Goal: Information Seeking & Learning: Learn about a topic

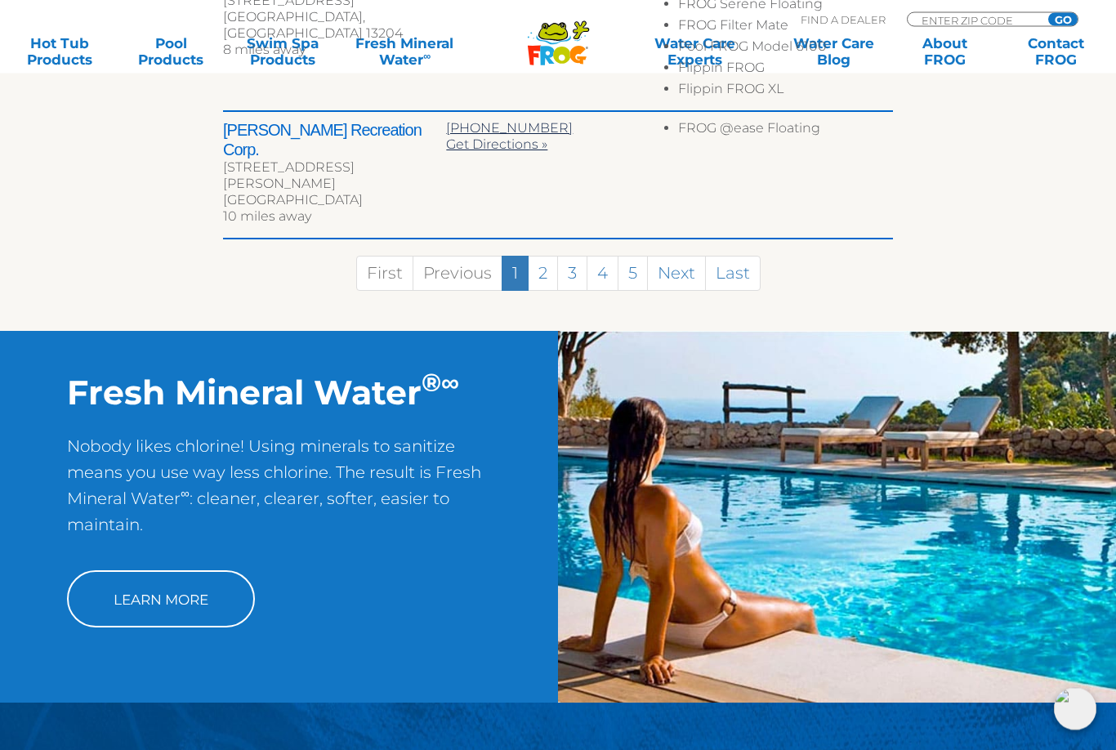
scroll to position [1377, 0]
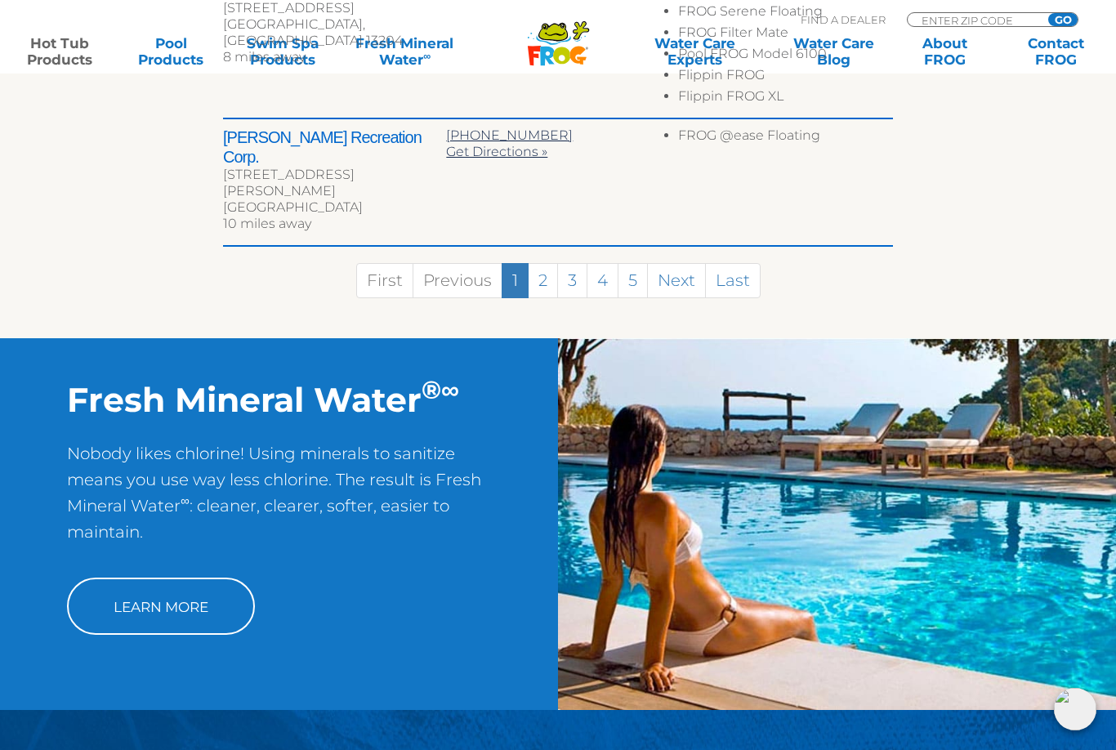
click at [54, 64] on link "Hot Tub Products" at bounding box center [59, 51] width 87 height 33
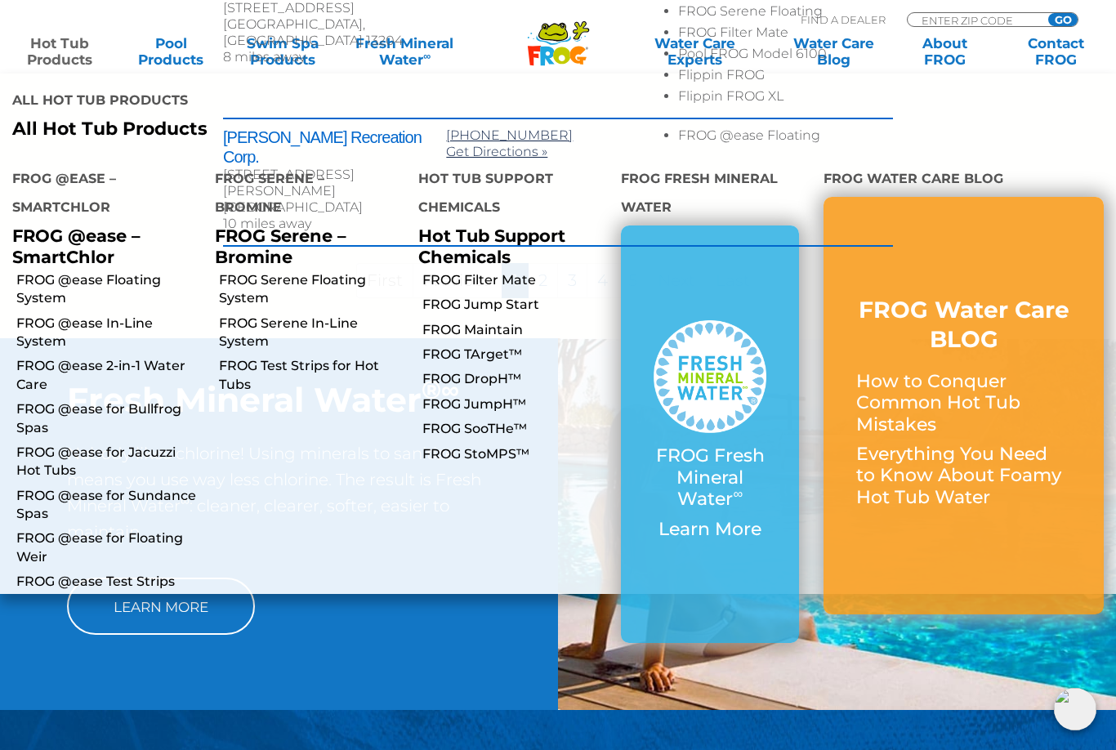
click at [519, 346] on link "FROG TArget™" at bounding box center [515, 355] width 186 height 18
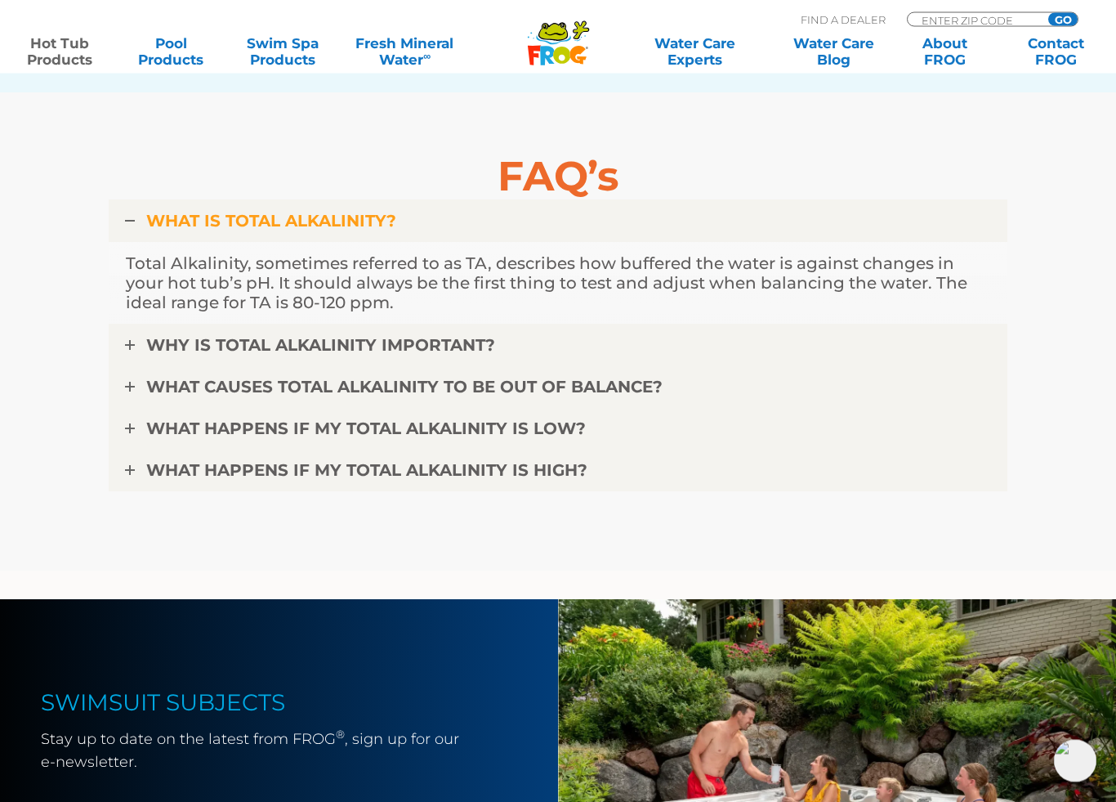
scroll to position [4065, 0]
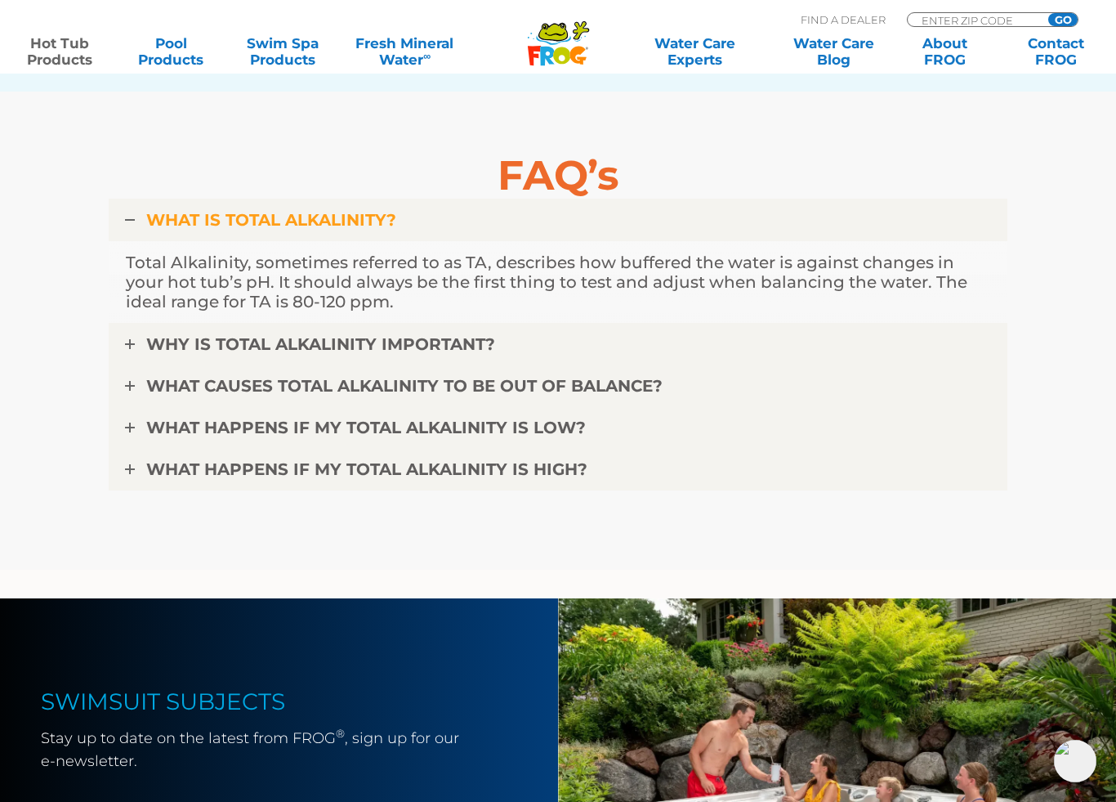
click at [166, 474] on span "WHAT HAPPENS IF MY TOTAL ALKALINITY IS HIGH?" at bounding box center [366, 469] width 441 height 20
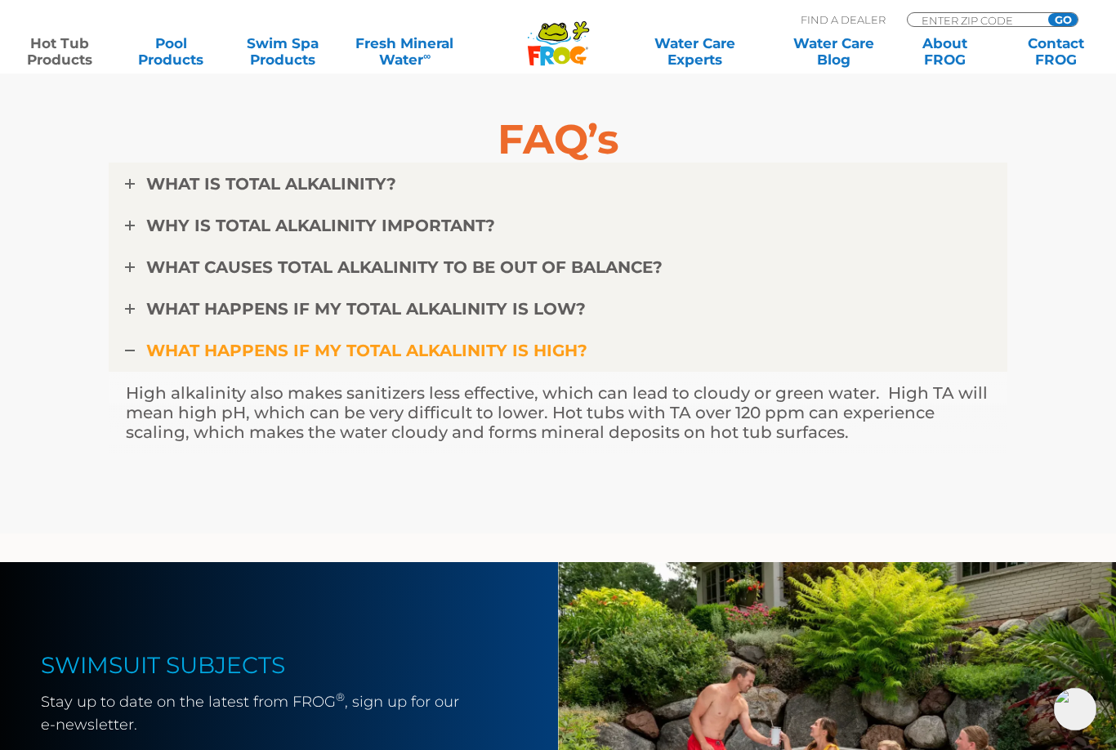
scroll to position [4101, 0]
click at [152, 282] on link "WHAT CAUSES TOTAL ALKALINITY TO BE OUT OF BALANCE?" at bounding box center [558, 268] width 899 height 42
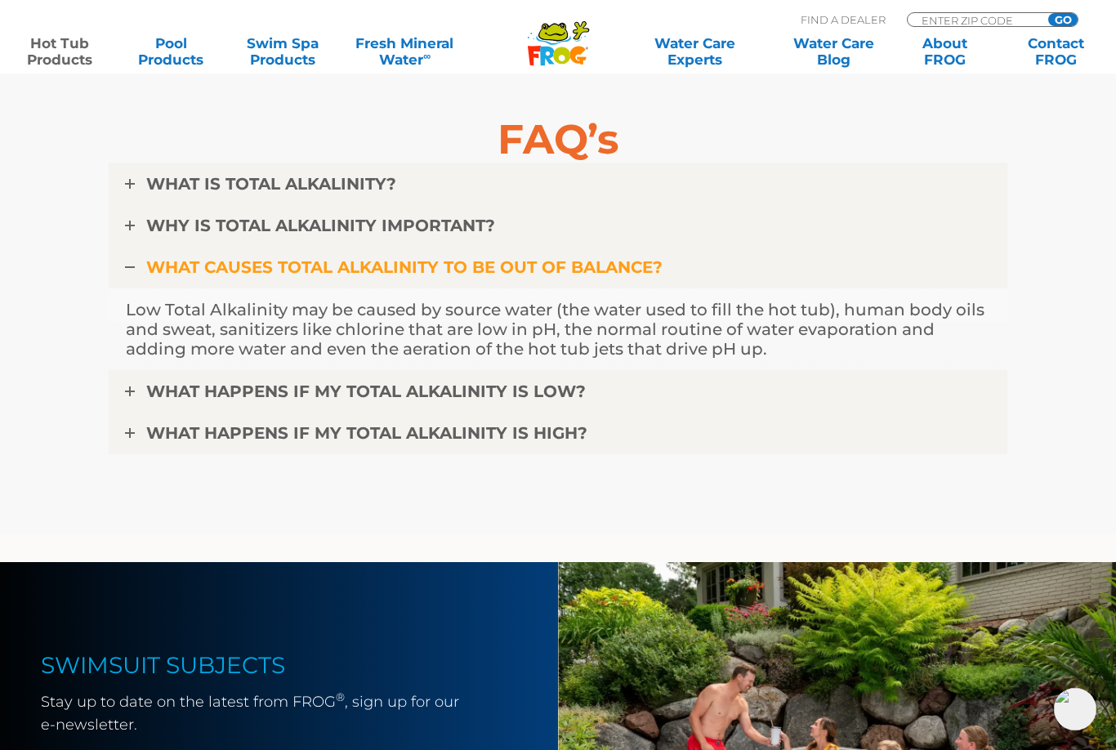
click at [157, 197] on link "WHAT IS TOTAL ALKALINITY?" at bounding box center [558, 184] width 899 height 42
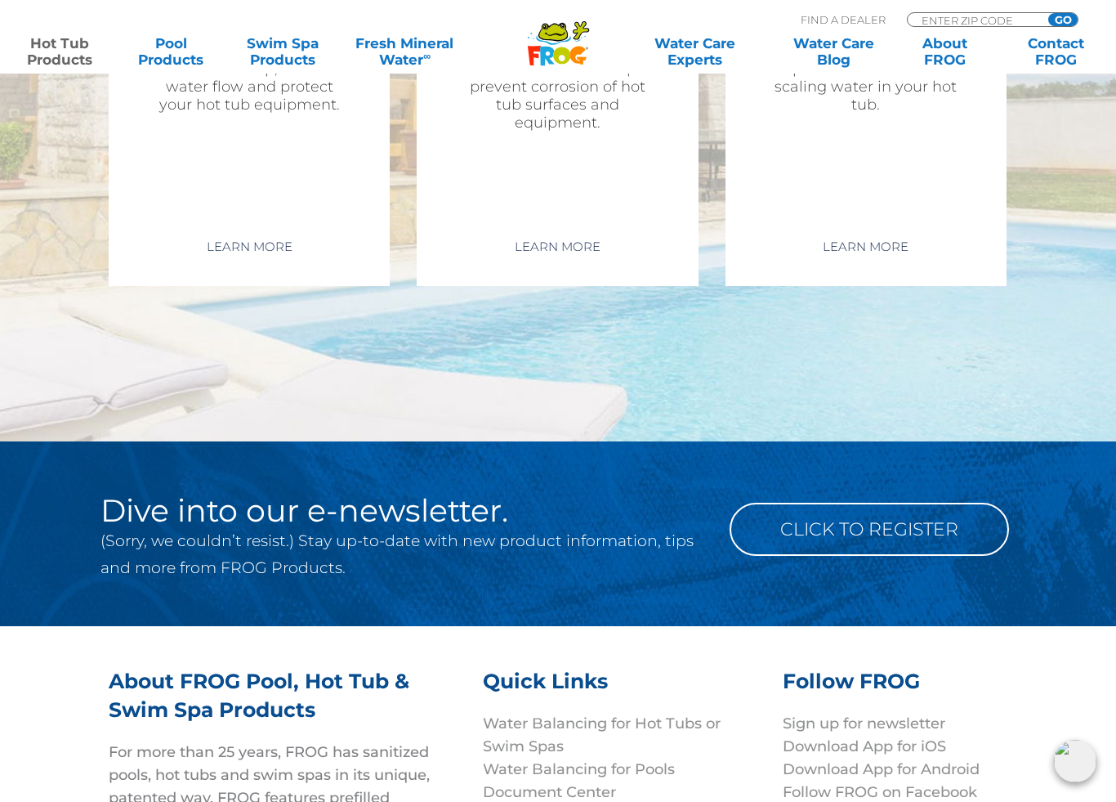
scroll to position [6461, 0]
click at [403, 45] on link "Fresh Mineral Water ∞" at bounding box center [405, 51] width 109 height 33
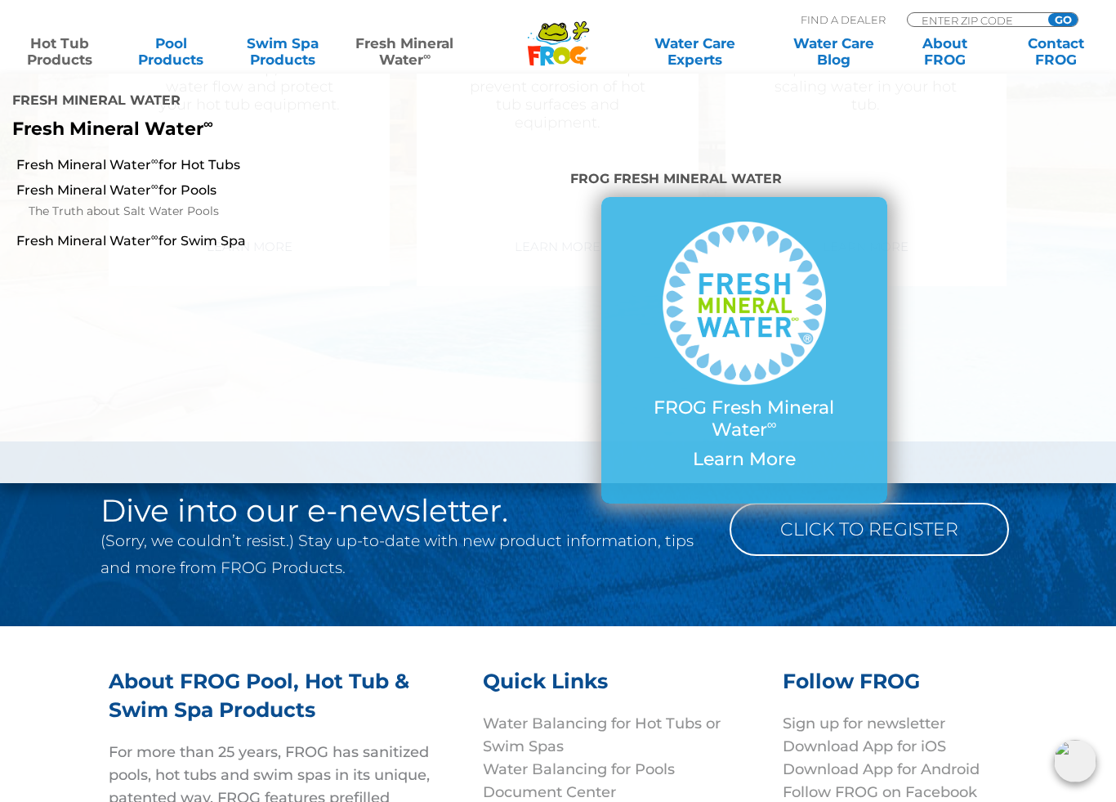
click at [51, 156] on link "Fresh Mineral Water ∞ for Hot Tubs" at bounding box center [193, 165] width 355 height 18
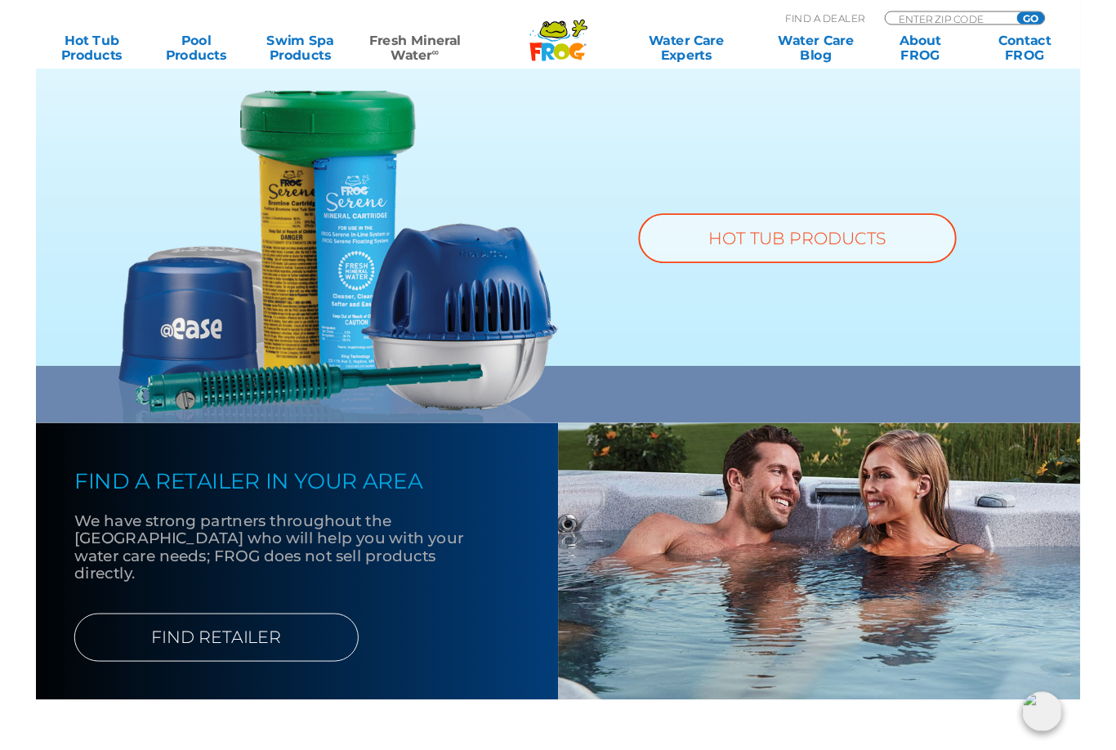
scroll to position [1256, 0]
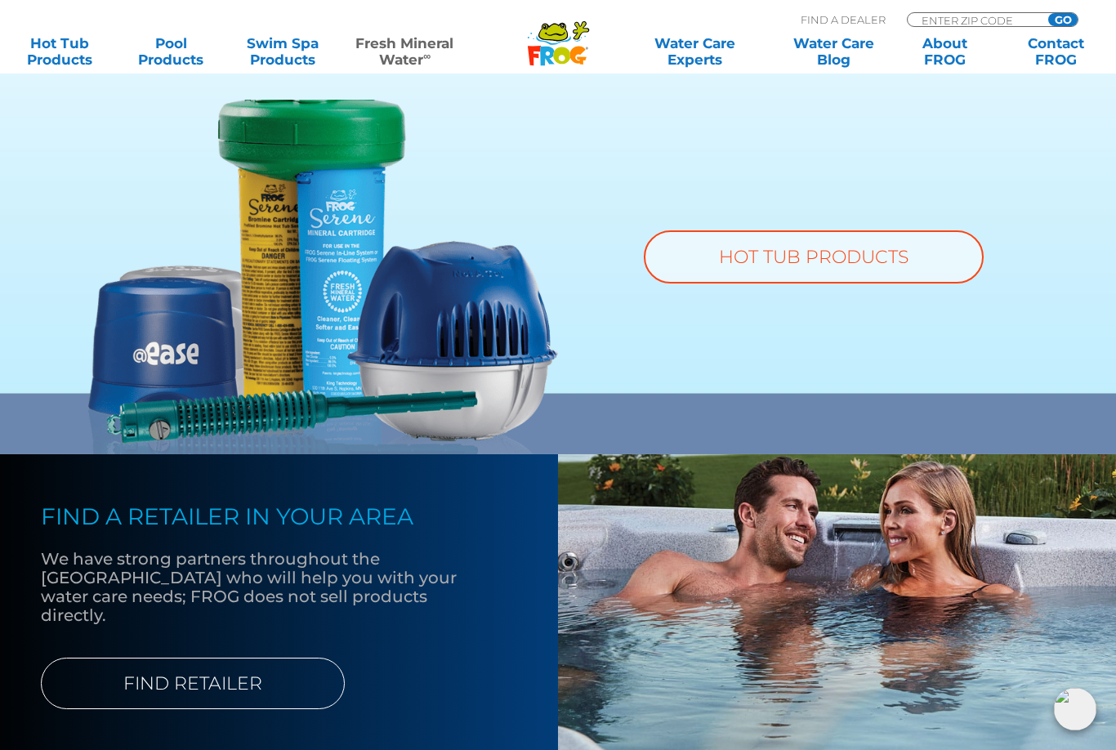
click at [883, 250] on link "HOT TUB PRODUCTS" at bounding box center [814, 256] width 340 height 53
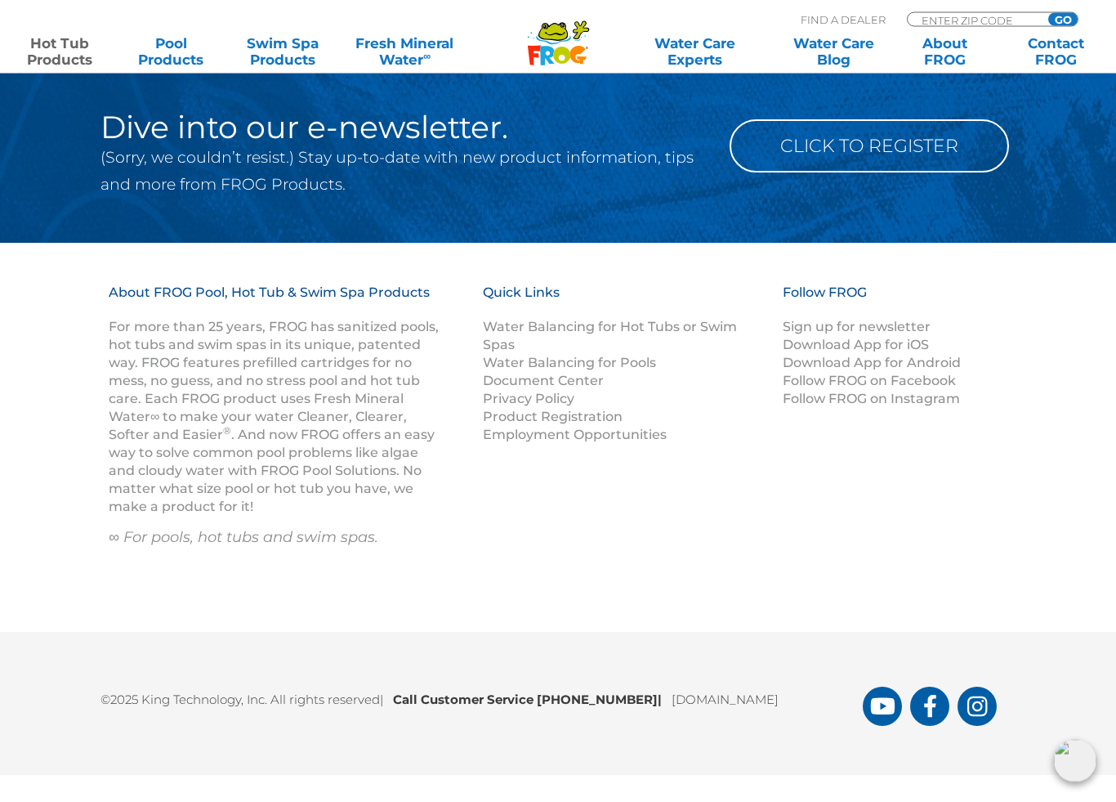
scroll to position [5418, 0]
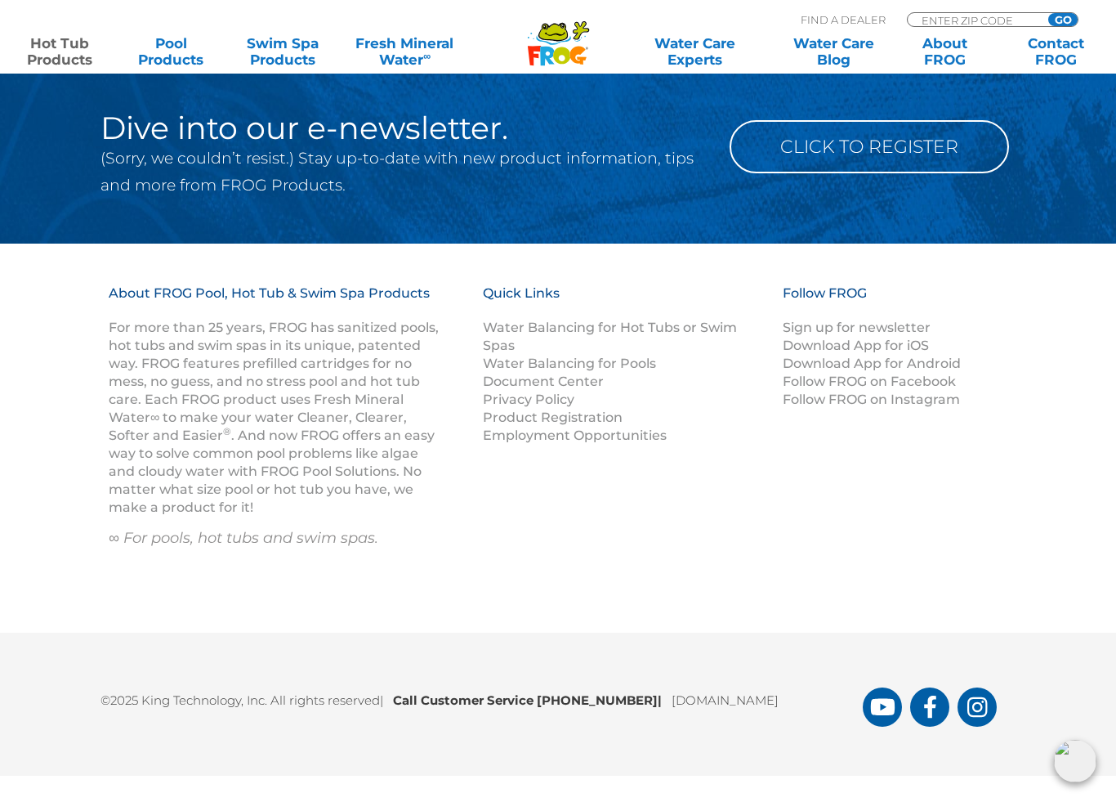
click at [713, 321] on link "Water Balancing for Hot Tubs or Swim Spas" at bounding box center [610, 337] width 254 height 34
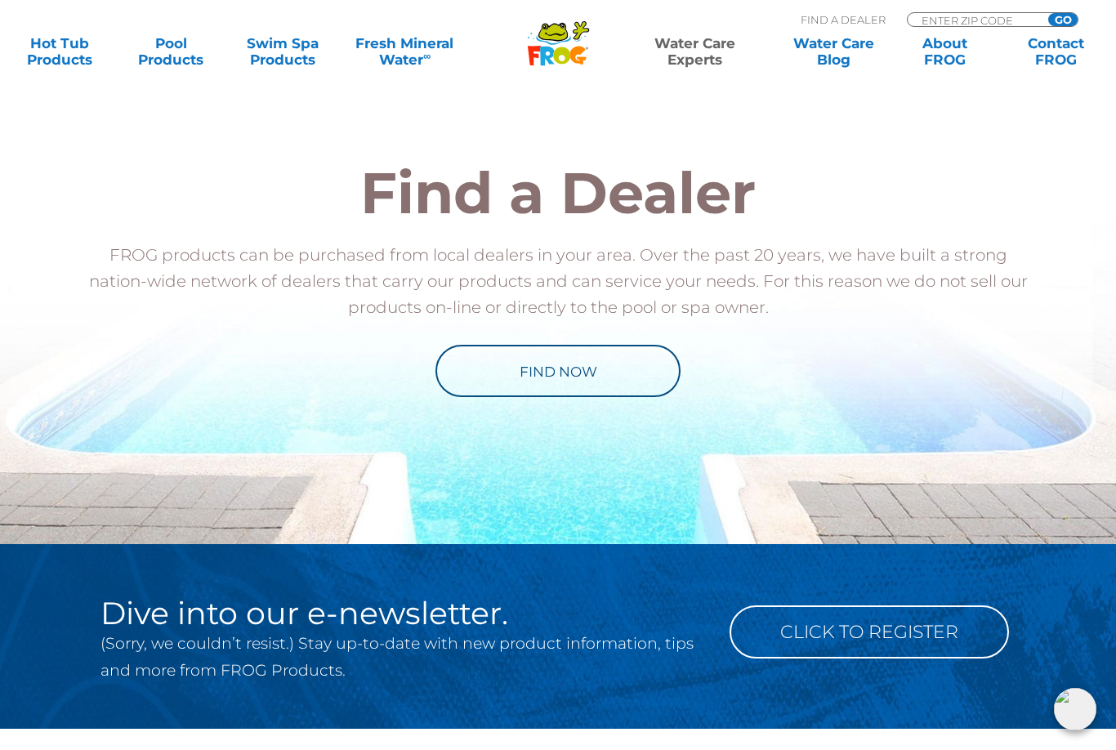
scroll to position [1769, 0]
click at [856, 56] on link "Water Care Blog" at bounding box center [833, 51] width 87 height 33
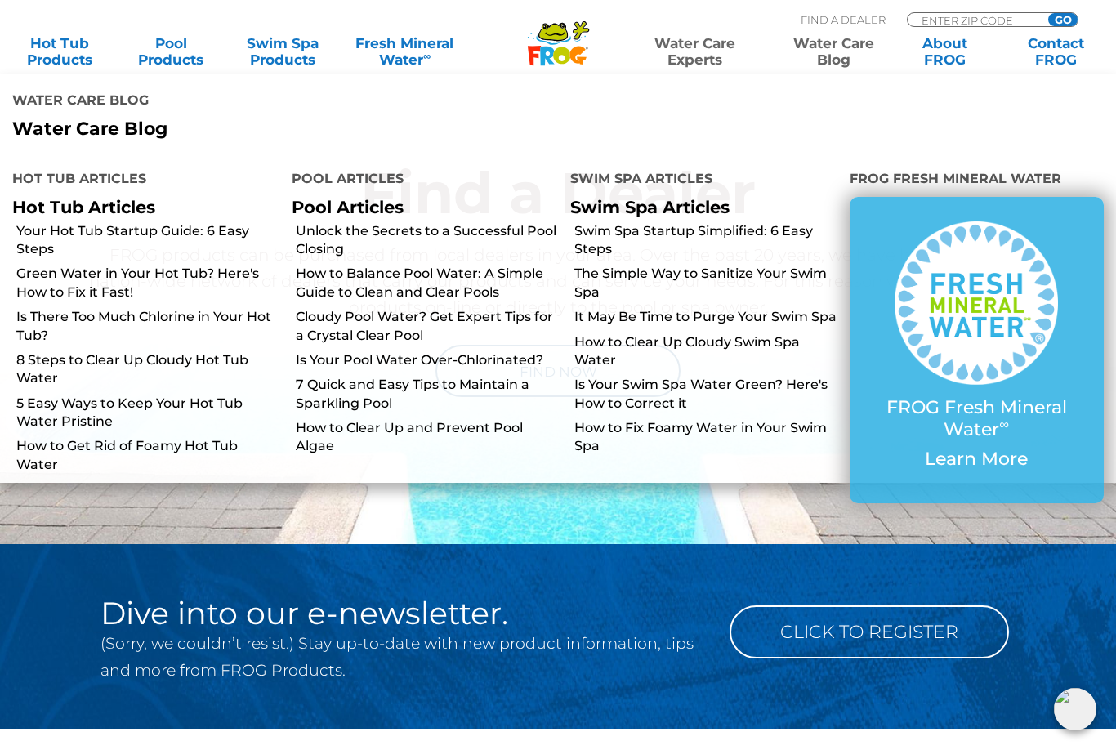
click at [26, 308] on link "Is There Too Much Chlorine in Your Hot Tub?" at bounding box center [147, 326] width 263 height 37
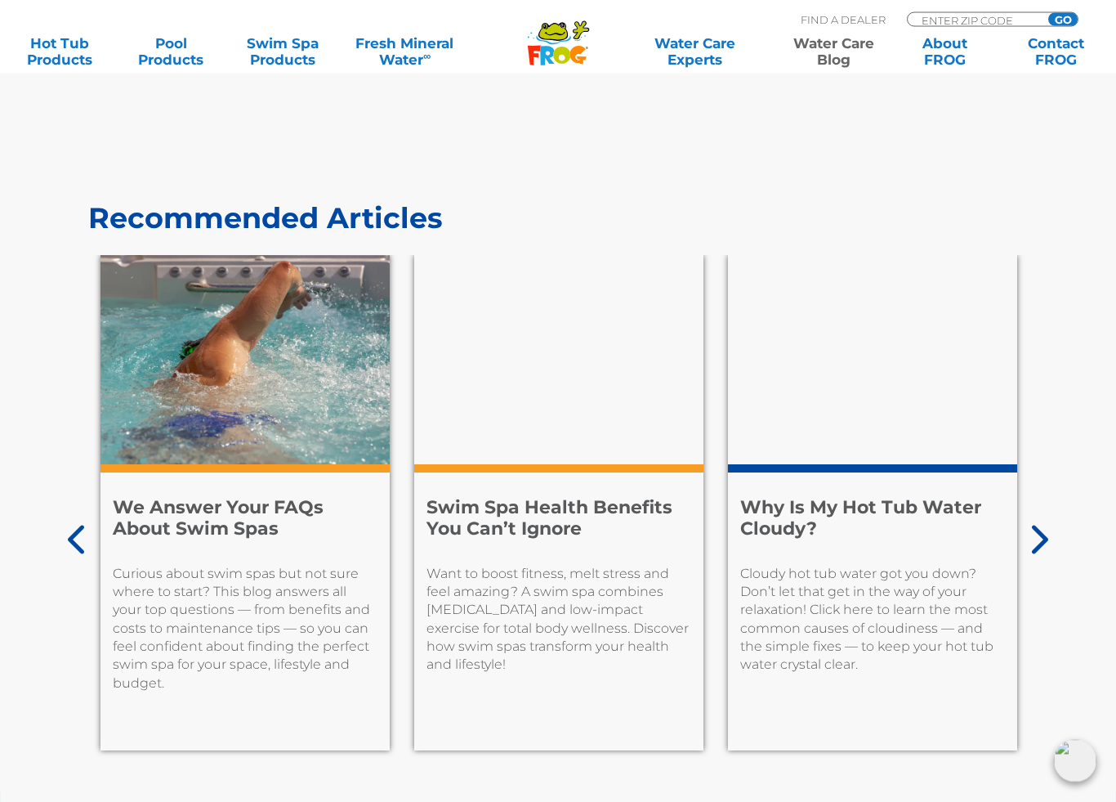
scroll to position [7502, 0]
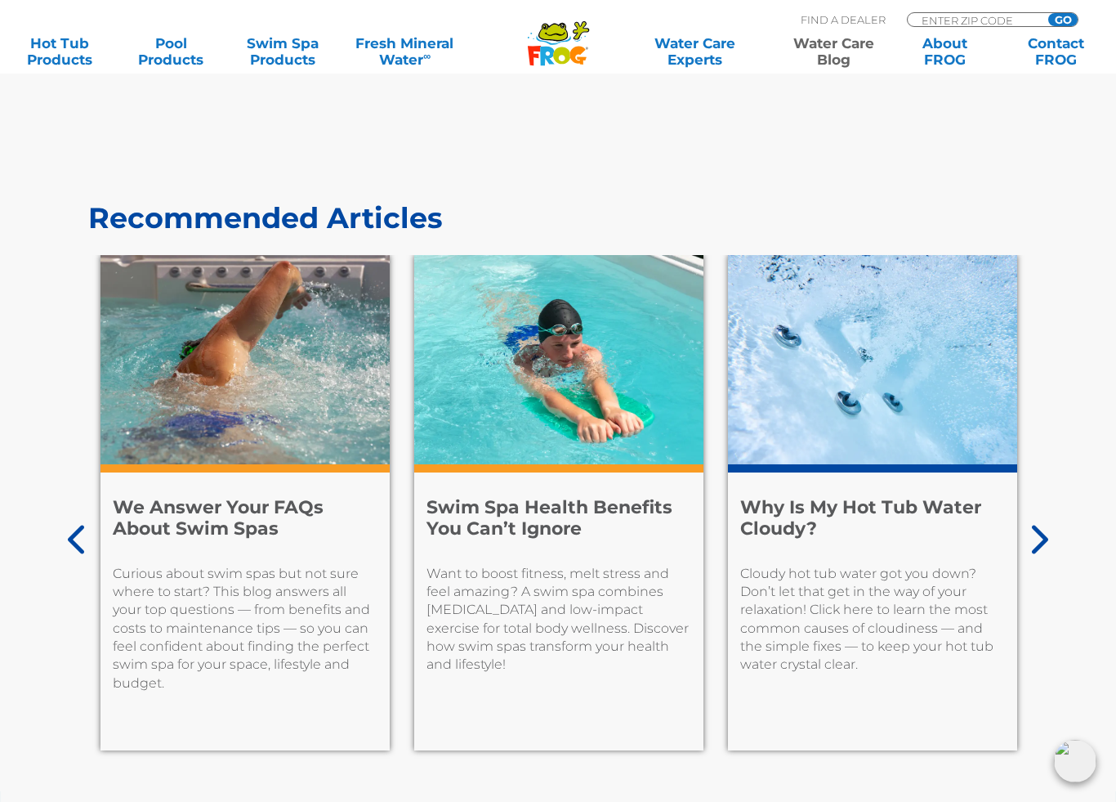
click at [65, 561] on div "Recommended Articles 7 Facts to Help You Know Your Enemy: Algae Prevention is t…" at bounding box center [558, 466] width 1116 height 650
click at [71, 553] on icon at bounding box center [78, 539] width 20 height 33
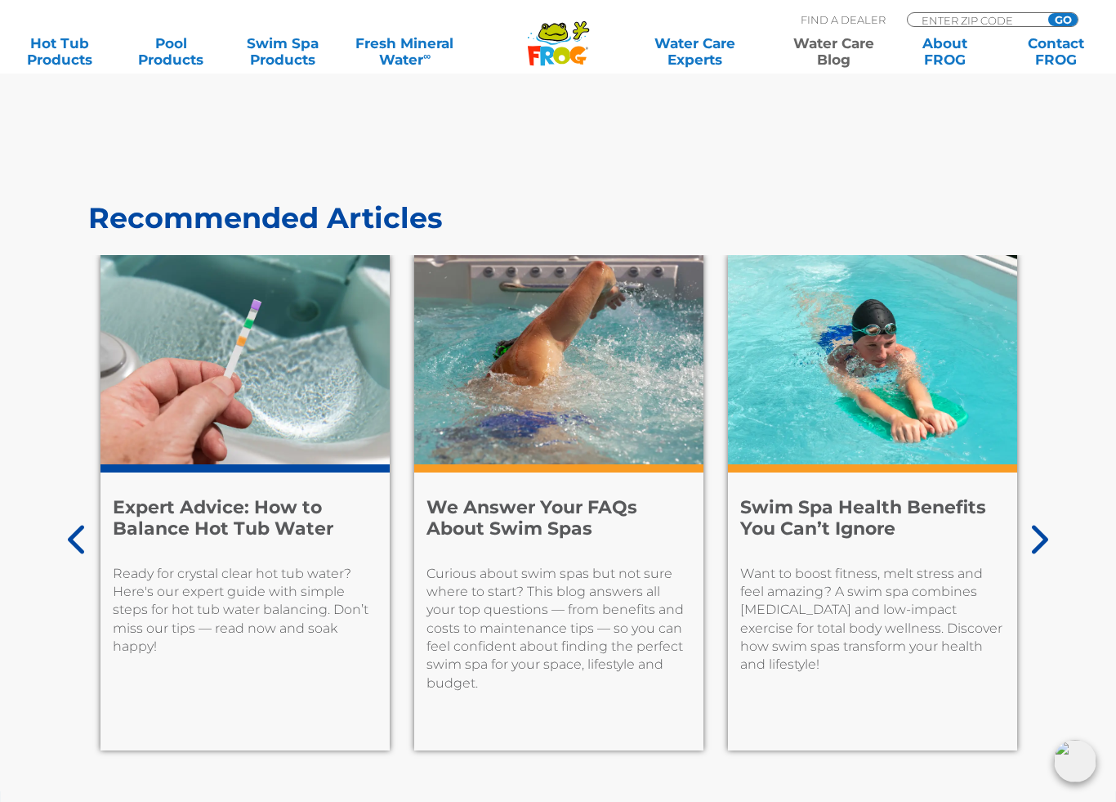
click at [69, 547] on icon at bounding box center [76, 539] width 16 height 29
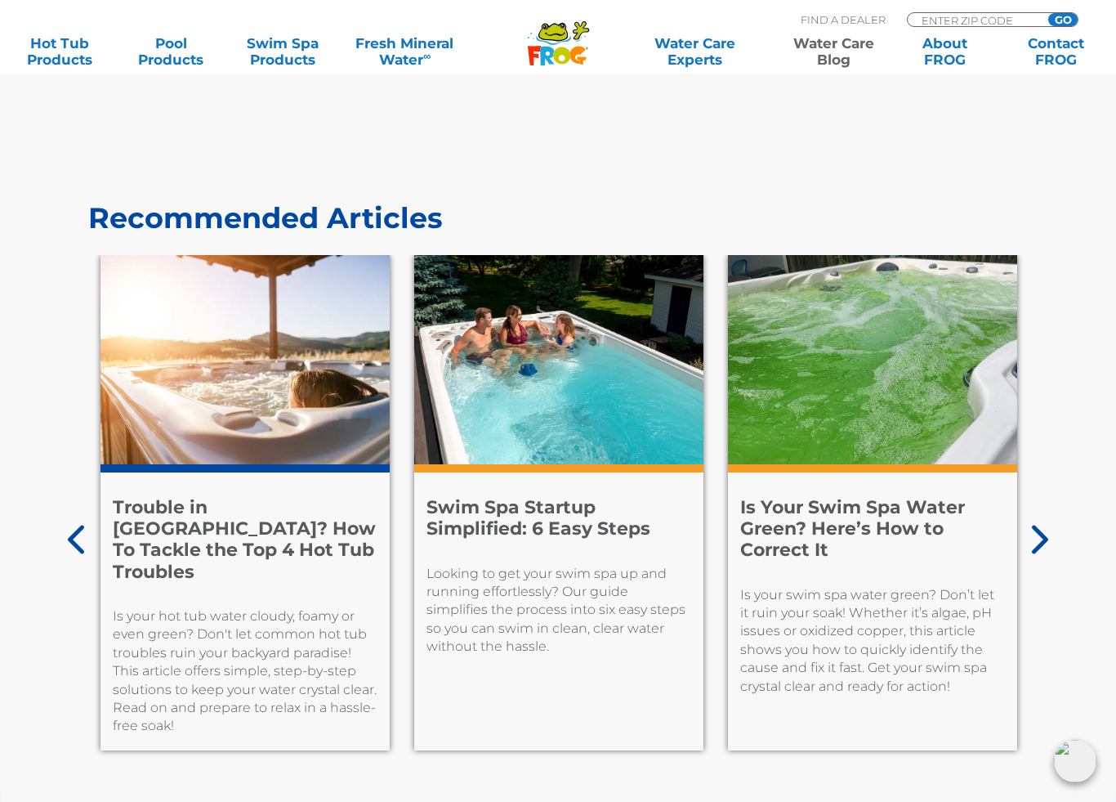
click at [574, 373] on img at bounding box center [558, 359] width 289 height 209
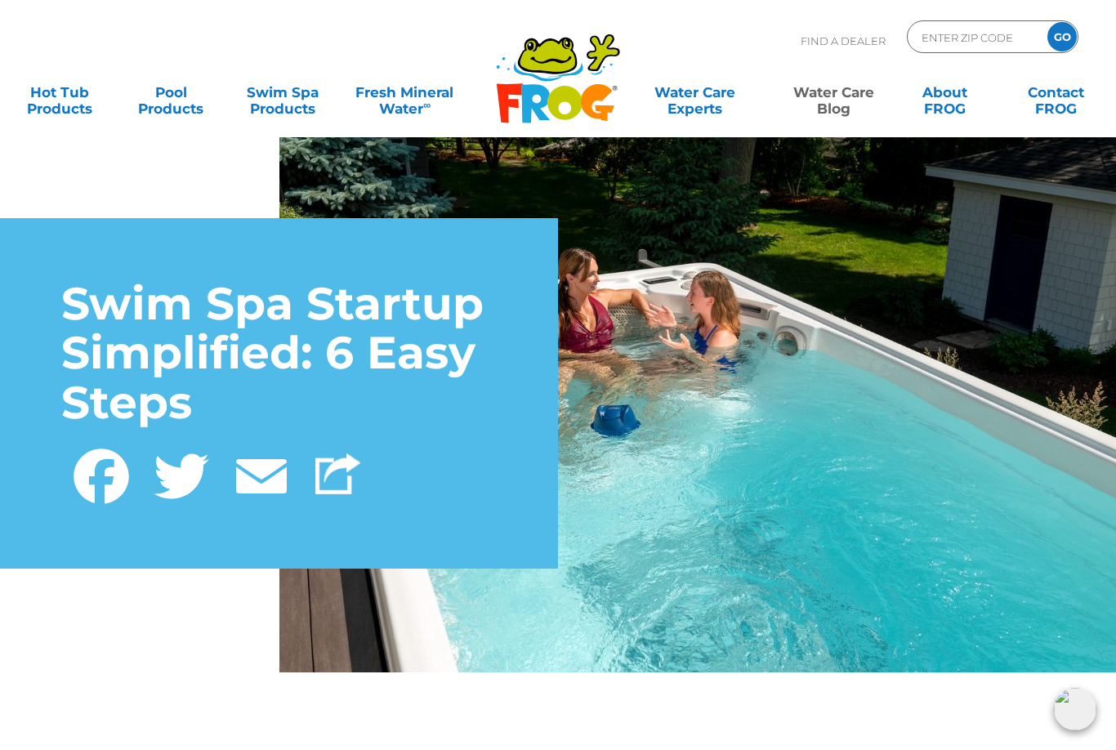
click at [855, 94] on link "Water Care Blog" at bounding box center [833, 92] width 87 height 33
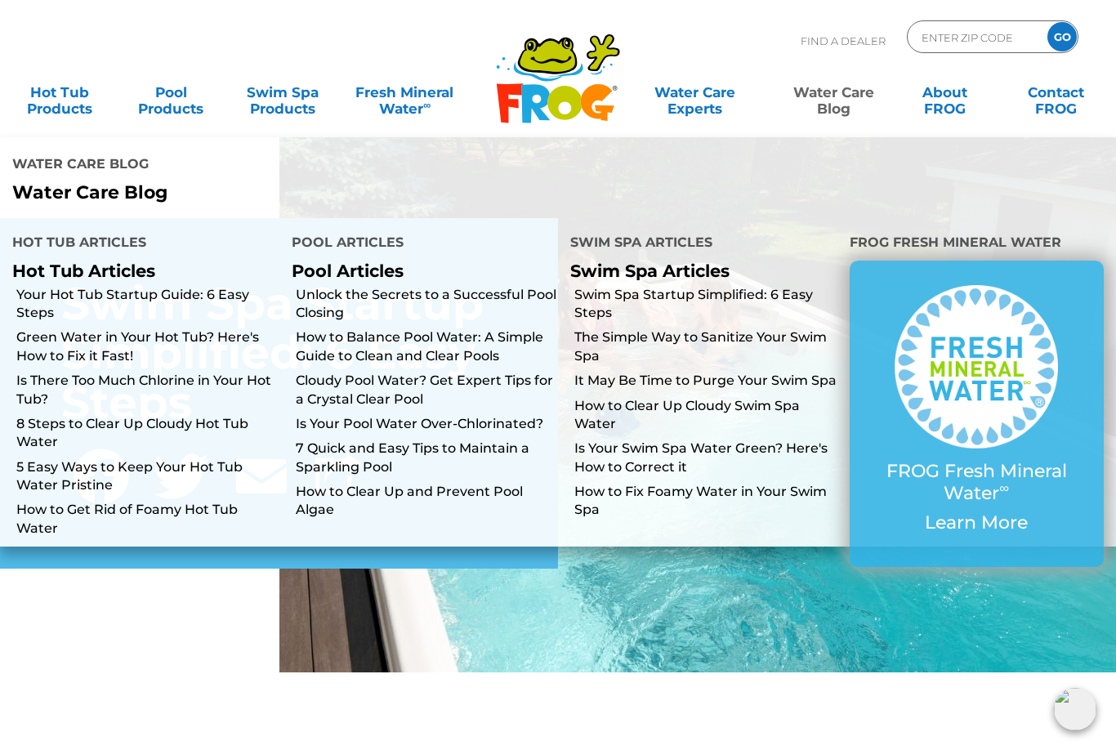
click at [36, 458] on link "5 Easy Ways to Keep Your Hot Tub Water Pristine" at bounding box center [147, 476] width 263 height 37
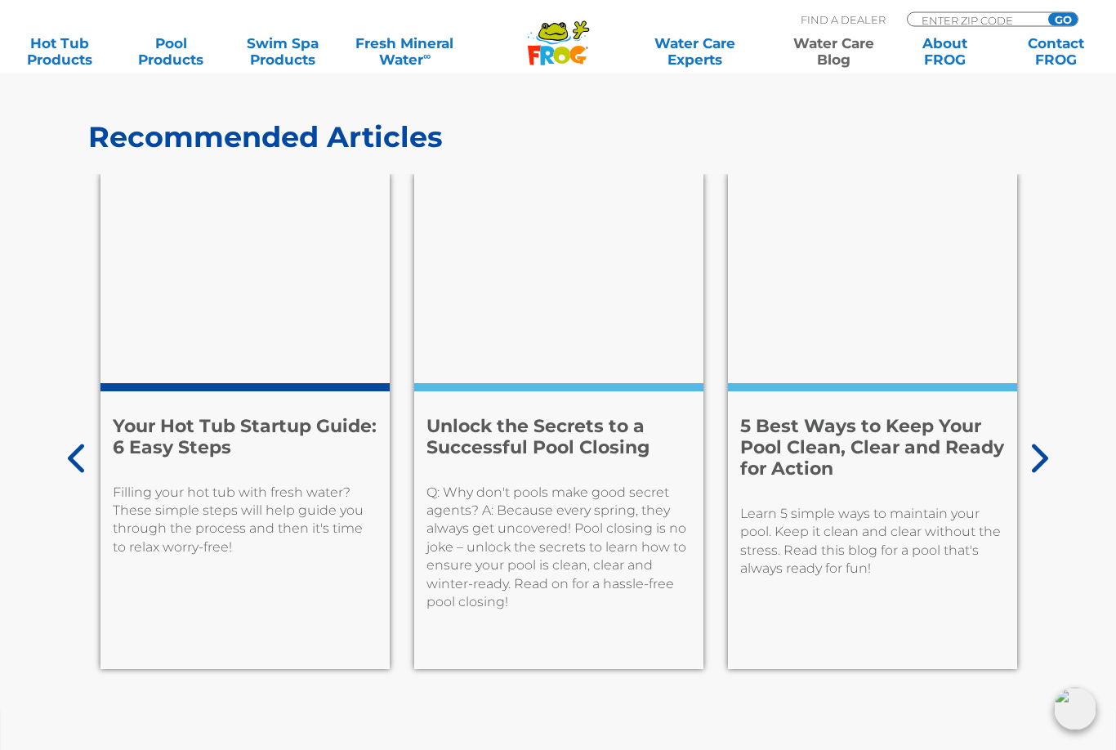
scroll to position [6720, 0]
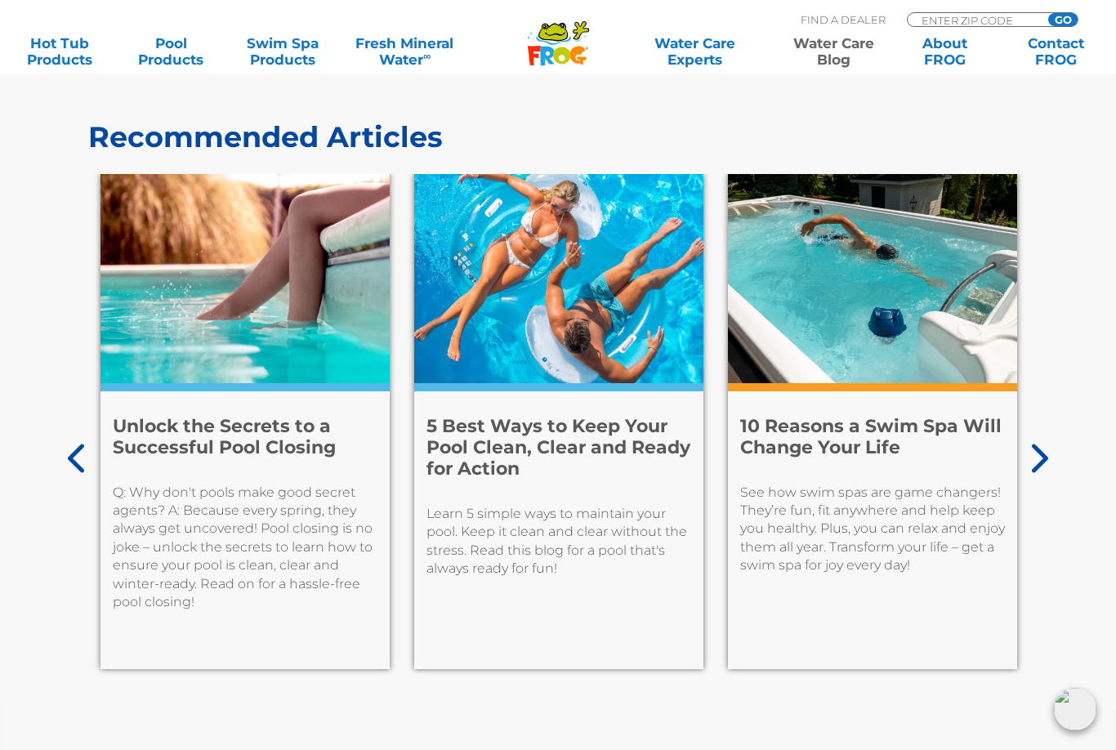
click at [65, 458] on div "Recommended Articles 7 Facts to Help You Know Your Enemy: Algae Prevention is t…" at bounding box center [558, 385] width 1116 height 650
click at [63, 456] on div "Recommended Articles 7 Facts to Help You Know Your Enemy: Algae Prevention is t…" at bounding box center [558, 385] width 1116 height 650
click at [56, 440] on div "Recommended Articles 7 Facts to Help You Know Your Enemy: Algae Prevention is t…" at bounding box center [558, 385] width 1116 height 650
click at [68, 442] on icon at bounding box center [78, 458] width 20 height 33
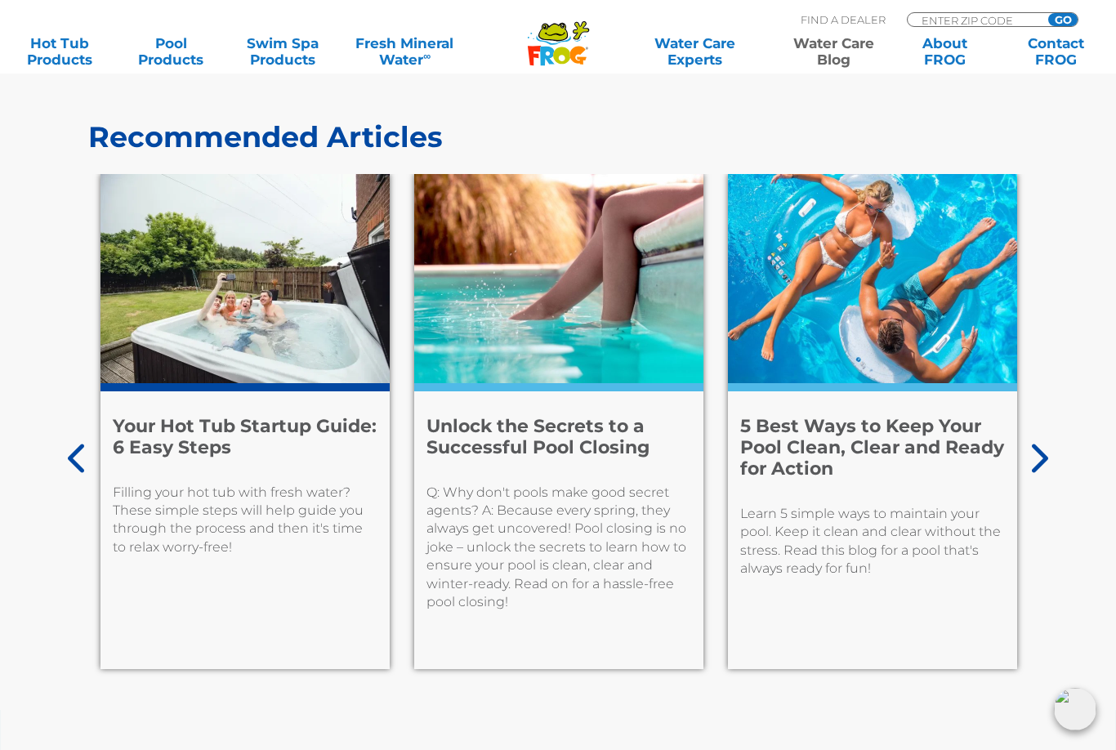
click at [56, 447] on div "Recommended Articles 7 Facts to Help You Know Your Enemy: Algae Prevention is t…" at bounding box center [558, 385] width 1116 height 650
click at [56, 450] on div "Recommended Articles 7 Facts to Help You Know Your Enemy: Algae Prevention is t…" at bounding box center [558, 385] width 1116 height 650
click at [56, 444] on div "Recommended Articles 7 Facts to Help You Know Your Enemy: Algae Prevention is t…" at bounding box center [558, 385] width 1116 height 650
click at [56, 460] on div "Recommended Articles 7 Facts to Help You Know Your Enemy: Algae Prevention is t…" at bounding box center [558, 385] width 1116 height 650
click at [78, 446] on icon at bounding box center [78, 458] width 20 height 33
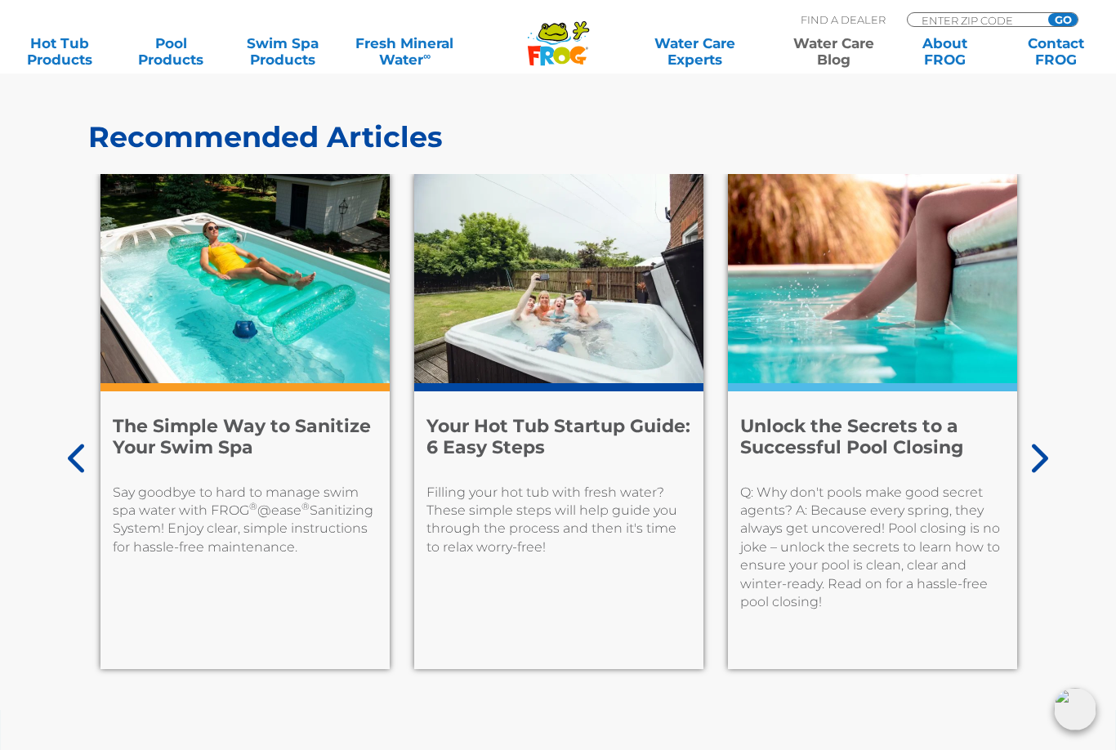
click at [60, 443] on div "Recommended Articles 7 Facts to Help You Know Your Enemy: Algae Prevention is t…" at bounding box center [558, 385] width 1116 height 650
click at [60, 440] on div "Recommended Articles 7 Facts to Help You Know Your Enemy: Algae Prevention is t…" at bounding box center [558, 385] width 1116 height 650
click at [54, 445] on div "Recommended Articles 7 Facts to Help You Know Your Enemy: Algae Prevention is t…" at bounding box center [558, 385] width 1116 height 650
click at [74, 457] on icon at bounding box center [78, 458] width 20 height 33
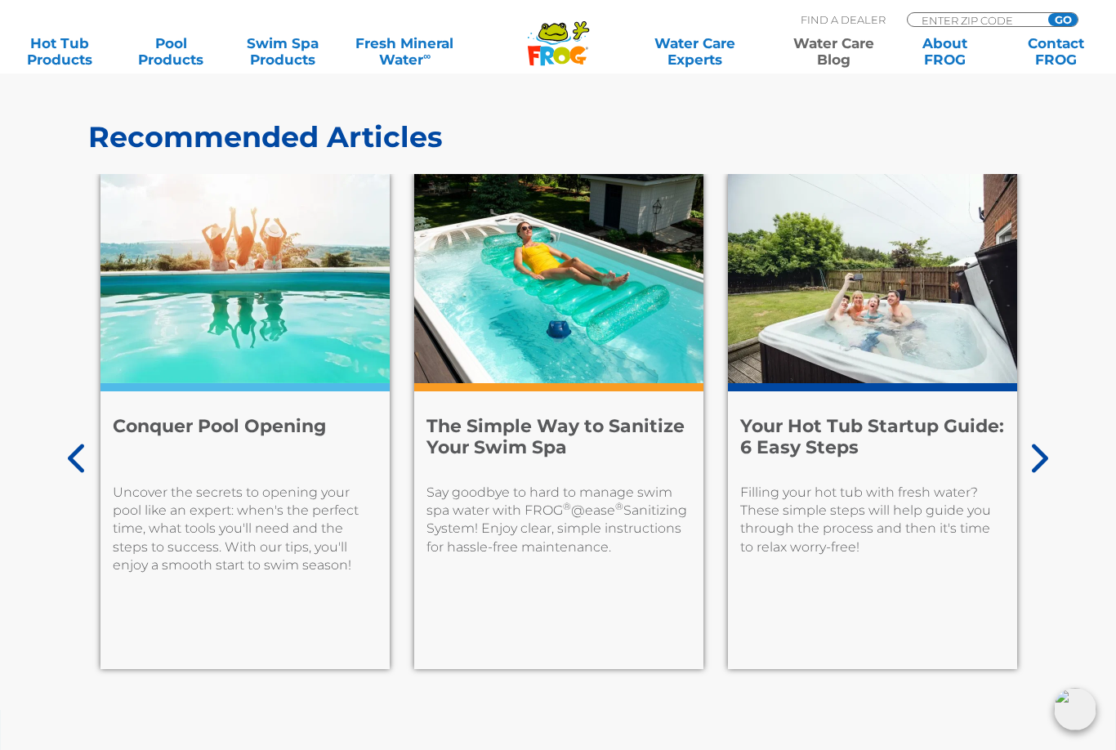
click at [60, 440] on div "Recommended Articles 7 Facts to Help You Know Your Enemy: Algae Prevention is t…" at bounding box center [558, 385] width 1116 height 650
click at [63, 446] on div "Recommended Articles 7 Facts to Help You Know Your Enemy: Algae Prevention is t…" at bounding box center [558, 385] width 1116 height 650
click at [68, 447] on icon at bounding box center [78, 458] width 20 height 33
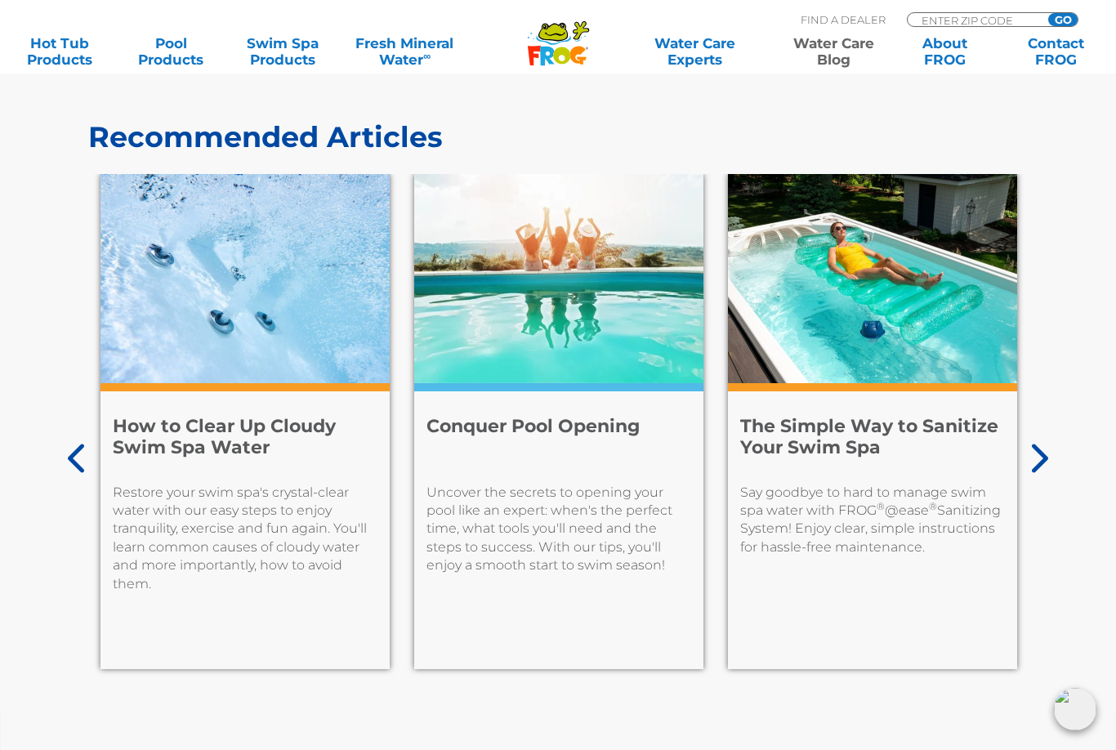
click at [56, 438] on div "Recommended Articles 7 Facts to Help You Know Your Enemy: Algae Prevention is t…" at bounding box center [558, 385] width 1116 height 650
click at [61, 449] on div "Recommended Articles 7 Facts to Help You Know Your Enemy: Algae Prevention is t…" at bounding box center [558, 385] width 1116 height 650
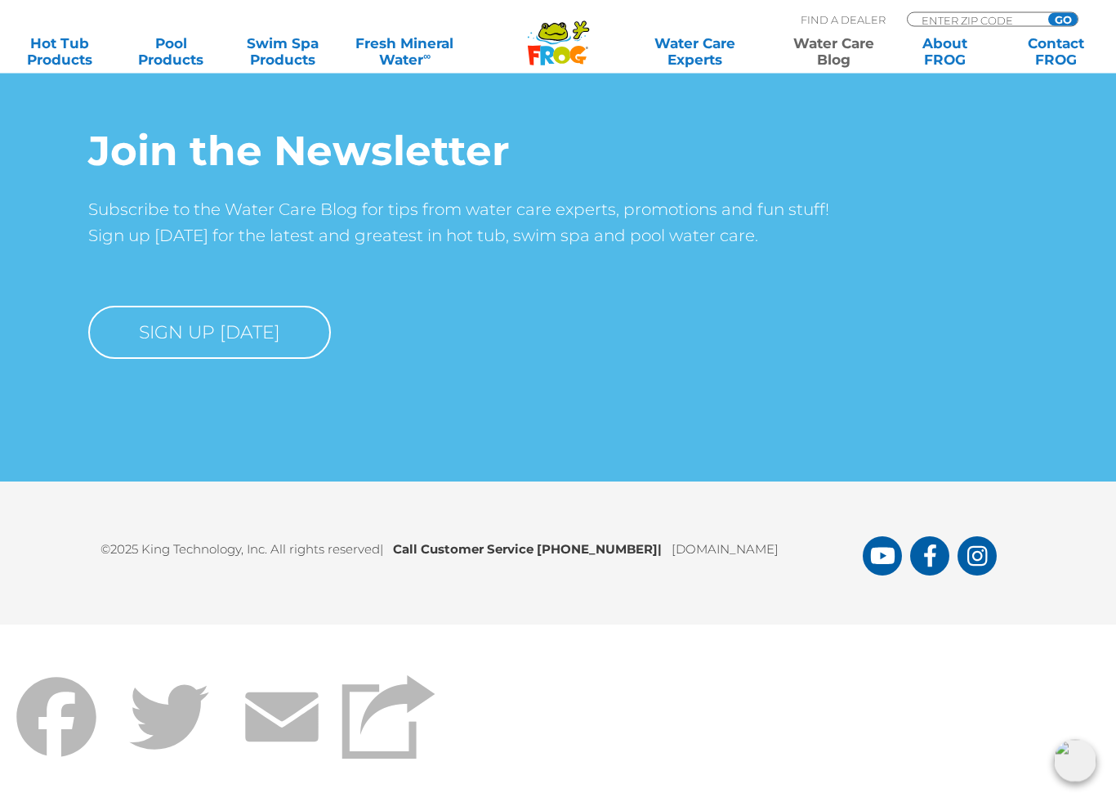
scroll to position [7571, 0]
